Goal: Transaction & Acquisition: Purchase product/service

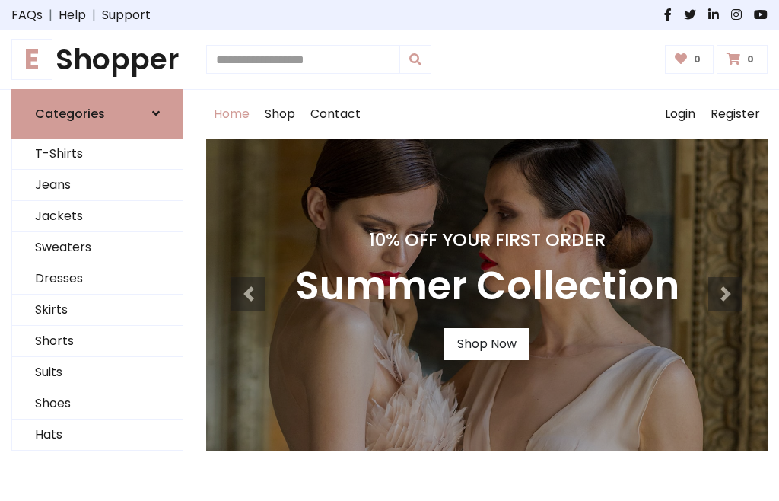
click at [390, 250] on div "10% Off Your First Order Summer Collection Shop Now" at bounding box center [487, 295] width 562 height 312
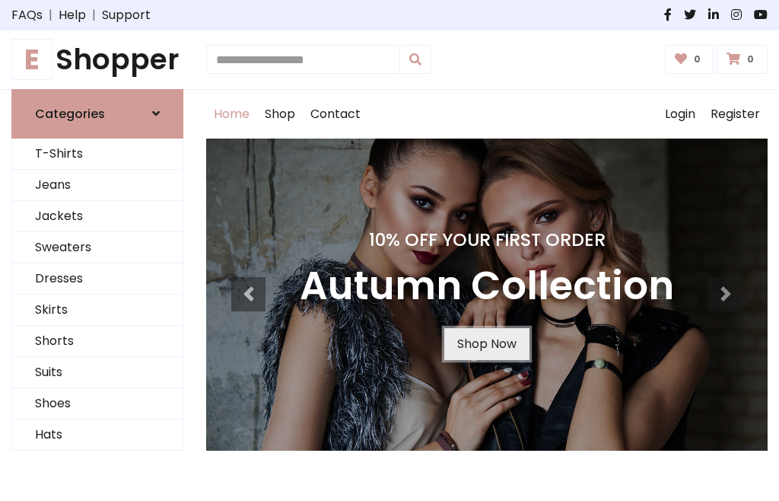
click at [486, 343] on link "Shop Now" at bounding box center [487, 344] width 85 height 32
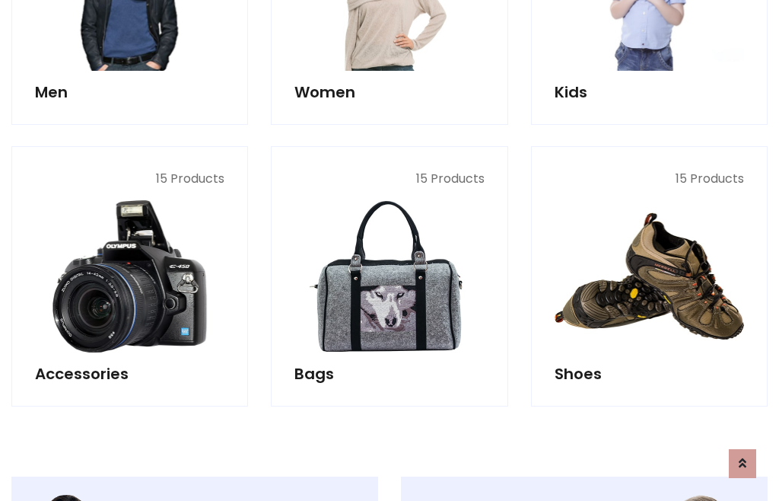
scroll to position [1518, 0]
